Goal: Information Seeking & Learning: Learn about a topic

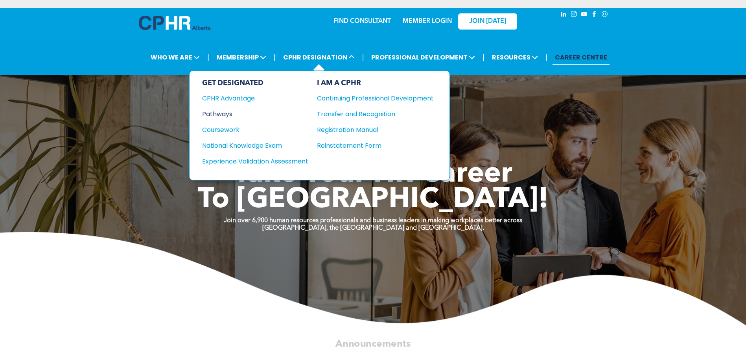
click at [229, 109] on div "Pathways" at bounding box center [250, 114] width 96 height 10
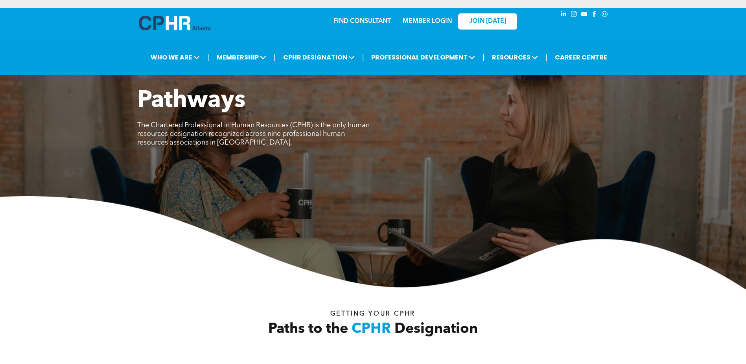
drag, startPoint x: 379, startPoint y: 202, endPoint x: 353, endPoint y: 15, distance: 189.1
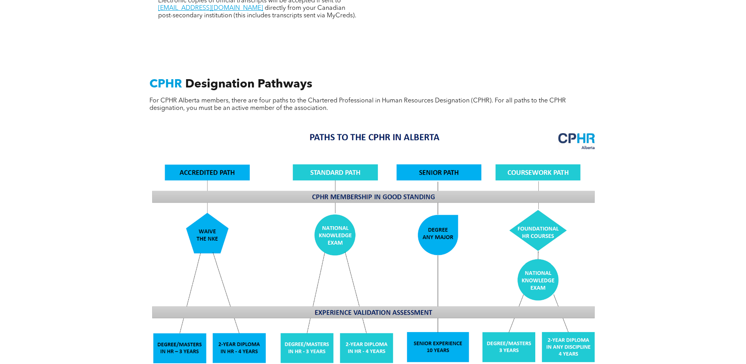
scroll to position [629, 0]
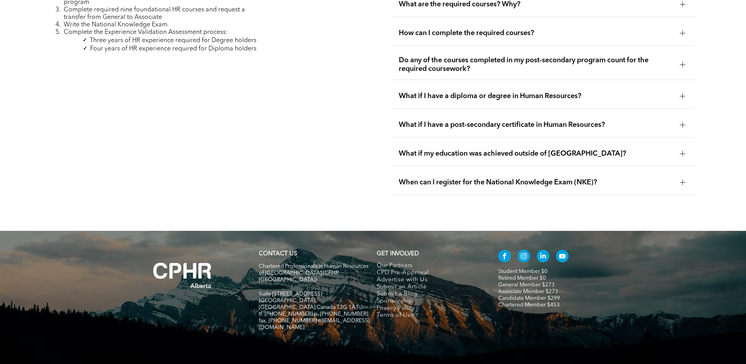
drag, startPoint x: 676, startPoint y: 193, endPoint x: 673, endPoint y: 329, distance: 135.8
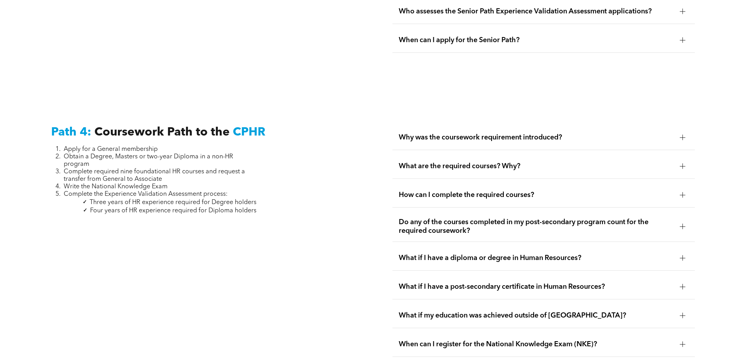
scroll to position [2269, 0]
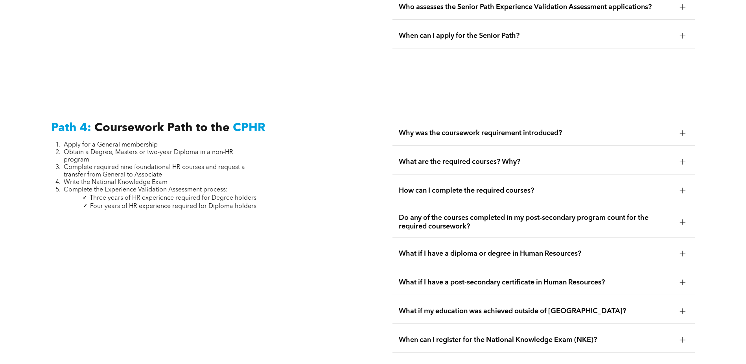
click at [497, 129] on span "Why was the coursework requirement introduced?" at bounding box center [536, 133] width 275 height 9
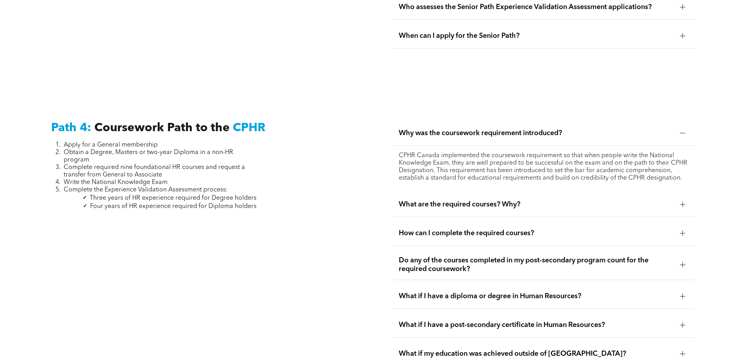
click at [497, 129] on span "Why was the coursework requirement introduced?" at bounding box center [536, 133] width 275 height 9
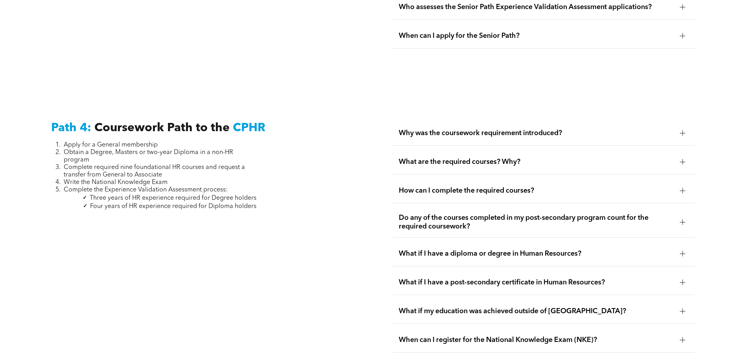
click at [495, 157] on span "What are the required courses? Why?" at bounding box center [536, 161] width 275 height 9
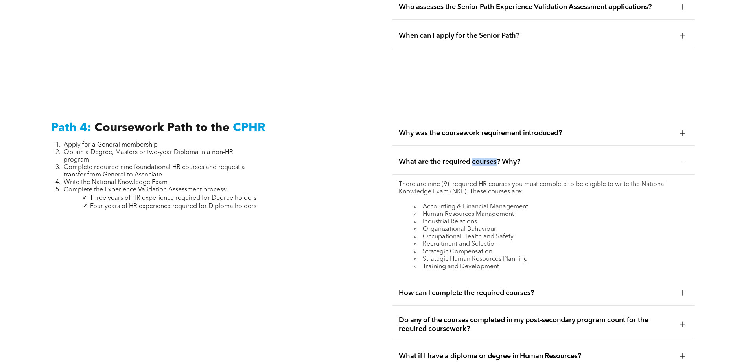
click at [495, 157] on span "What are the required courses? Why?" at bounding box center [536, 161] width 275 height 9
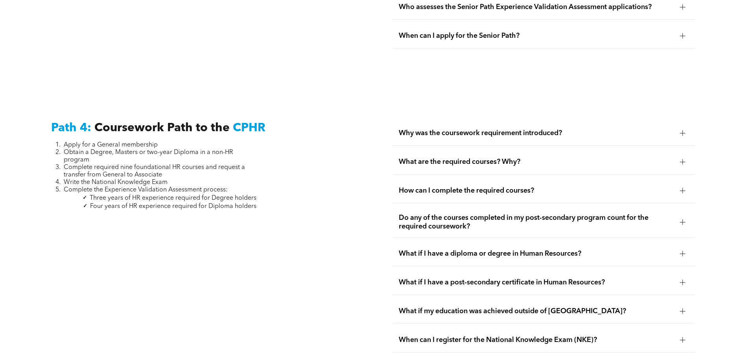
click at [245, 272] on div "Path 4: Coursework Path to the CPHR Apply for a General membership Obtain a Deg…" at bounding box center [202, 236] width 315 height 244
click at [478, 186] on span "How can I complete the required courses?" at bounding box center [536, 190] width 275 height 9
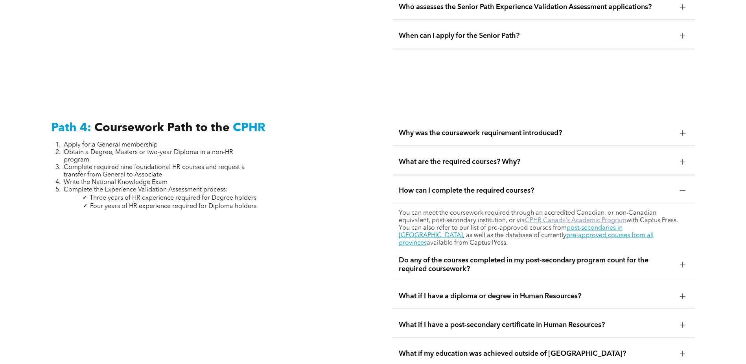
click at [528, 217] on link "CPHR Canada’s Academic Program" at bounding box center [576, 220] width 102 height 6
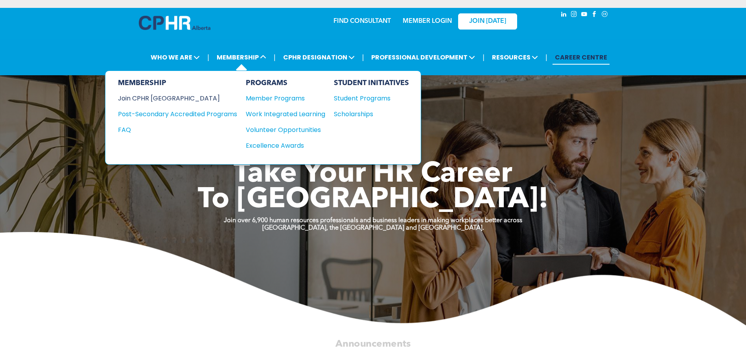
click at [161, 98] on div "Join CPHR [GEOGRAPHIC_DATA]" at bounding box center [171, 98] width 107 height 10
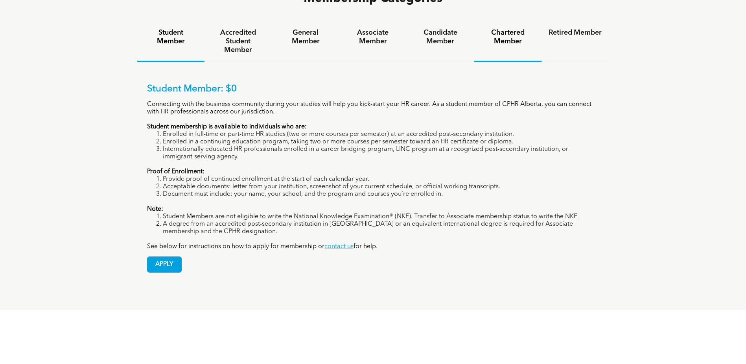
scroll to position [551, 0]
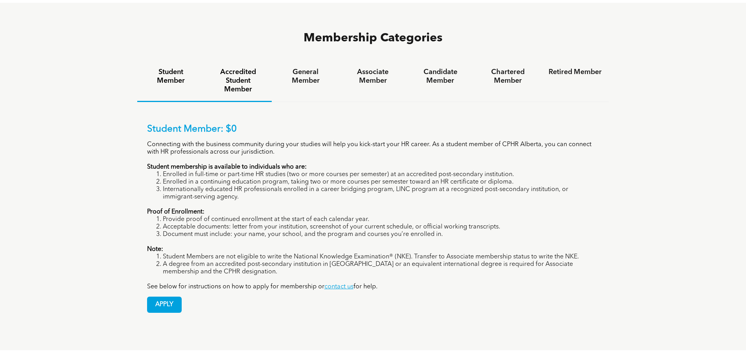
click at [243, 68] on h4 "Accredited Student Member" at bounding box center [238, 81] width 53 height 26
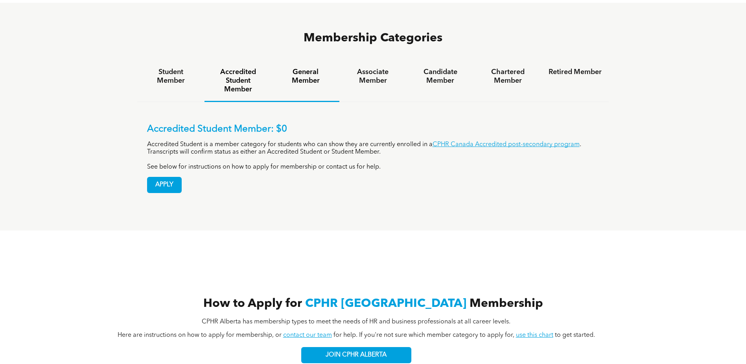
click at [311, 68] on h4 "General Member" at bounding box center [305, 76] width 53 height 17
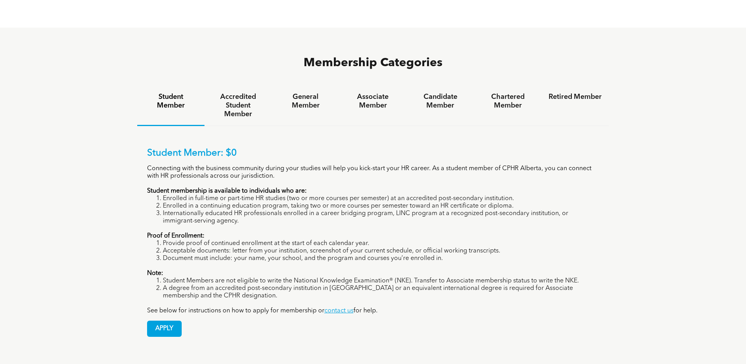
scroll to position [511, 0]
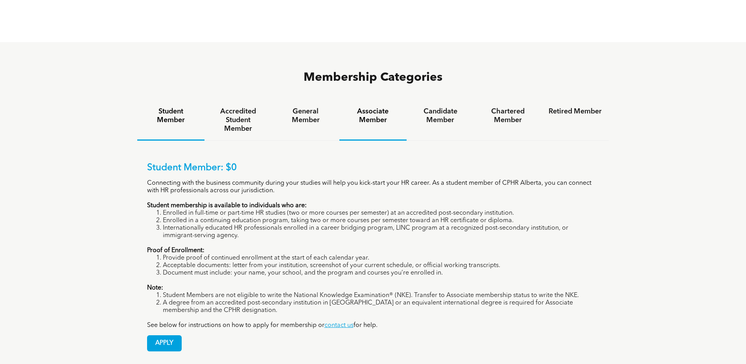
click at [384, 107] on h4 "Associate Member" at bounding box center [373, 115] width 53 height 17
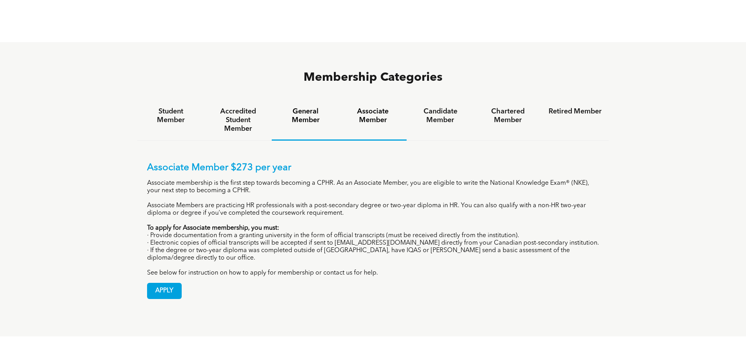
click at [302, 107] on h4 "General Member" at bounding box center [305, 115] width 53 height 17
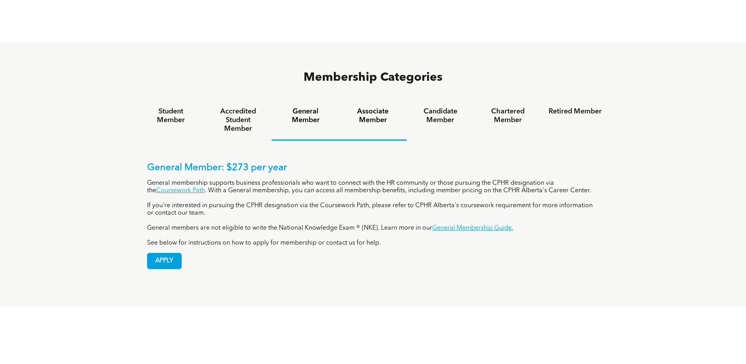
click at [369, 107] on h4 "Associate Member" at bounding box center [373, 115] width 53 height 17
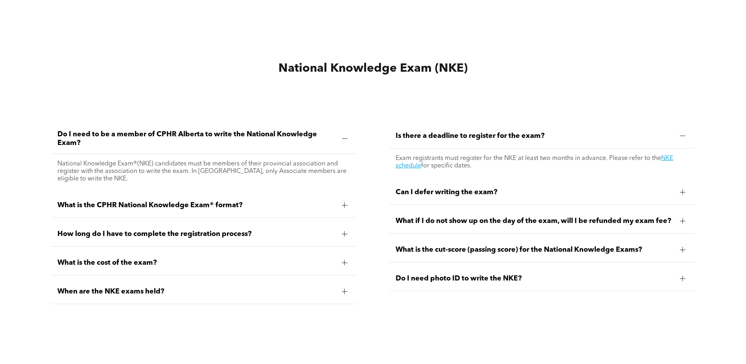
scroll to position [2527, 0]
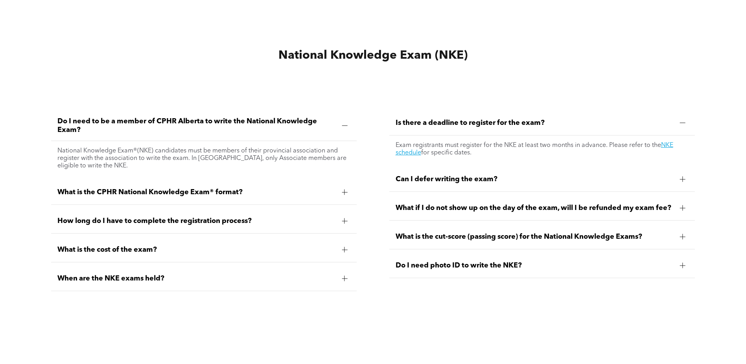
click at [161, 249] on span "What is the cost of the exam?" at bounding box center [196, 249] width 279 height 9
